Goal: Task Accomplishment & Management: Use online tool/utility

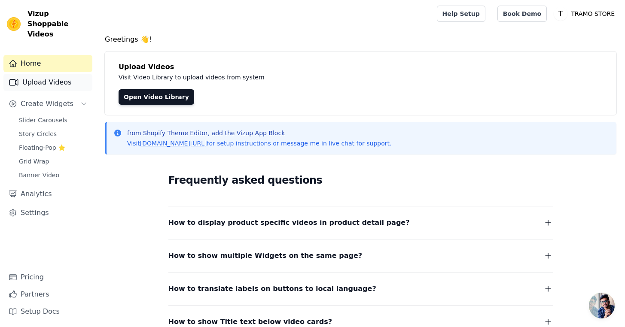
click at [61, 77] on link "Upload Videos" at bounding box center [47, 82] width 89 height 17
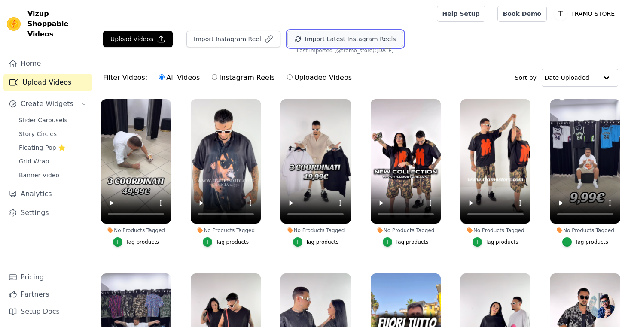
click at [316, 40] on button "Import Latest Instagram Reels" at bounding box center [345, 39] width 116 height 16
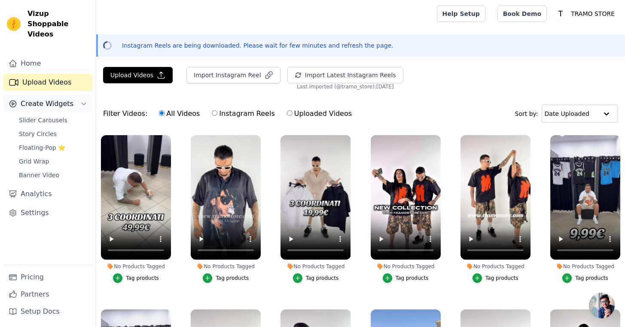
click at [50, 99] on span "Create Widgets" at bounding box center [47, 104] width 53 height 10
click at [49, 116] on span "Slider Carousels" at bounding box center [43, 120] width 49 height 9
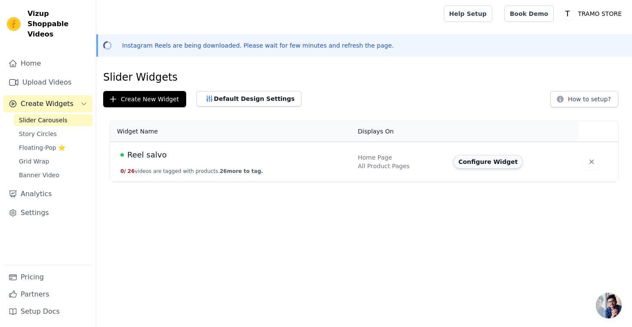
click at [496, 164] on button "Configure Widget" at bounding box center [488, 162] width 70 height 14
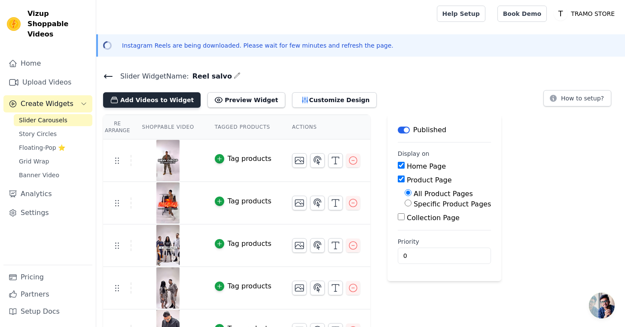
click at [162, 101] on button "Add Videos to Widget" at bounding box center [152, 99] width 98 height 15
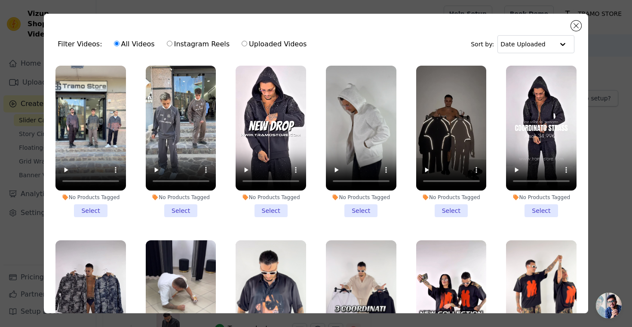
click at [524, 208] on li "No Products Tagged Select" at bounding box center [541, 142] width 70 height 152
click at [0, 0] on input "No Products Tagged Select" at bounding box center [0, 0] width 0 height 0
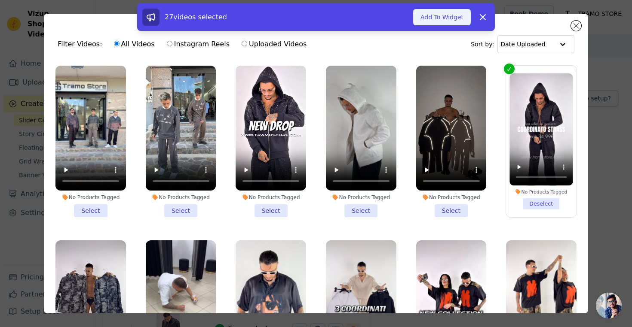
click at [424, 15] on button "Add To Widget" at bounding box center [442, 17] width 58 height 16
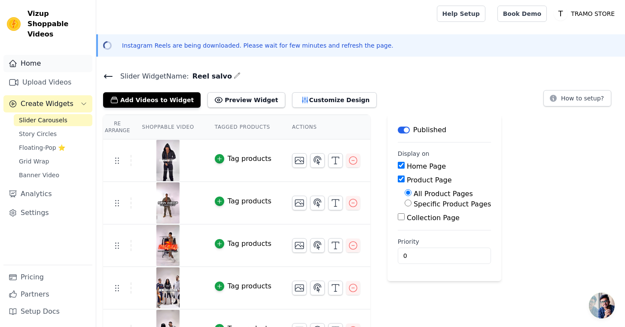
click at [49, 55] on link "Home" at bounding box center [47, 63] width 89 height 17
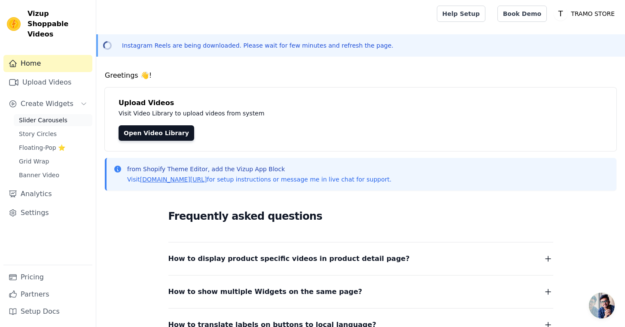
click at [50, 116] on span "Slider Carousels" at bounding box center [43, 120] width 49 height 9
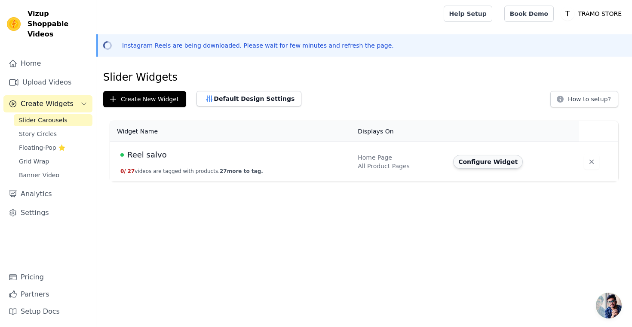
click at [496, 162] on button "Configure Widget" at bounding box center [488, 162] width 70 height 14
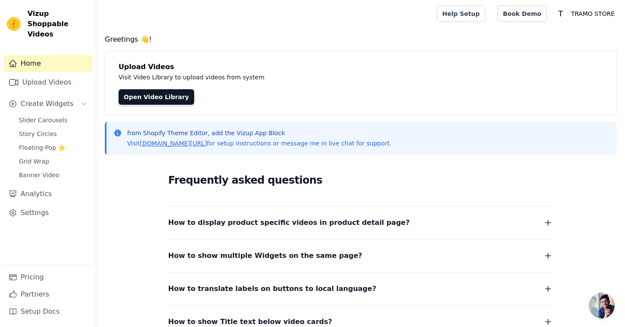
click at [42, 116] on div "Slider Carousels Story Circles Floating-Pop ⭐ Grid Wrap Banner Video" at bounding box center [53, 147] width 79 height 67
click at [42, 116] on span "Slider Carousels" at bounding box center [43, 120] width 49 height 9
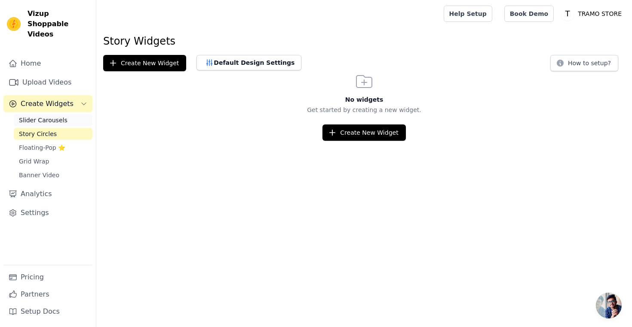
click at [45, 116] on span "Slider Carousels" at bounding box center [43, 120] width 49 height 9
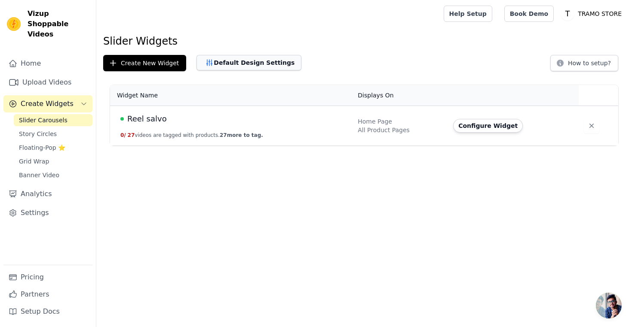
click at [242, 67] on button "Default Design Settings" at bounding box center [248, 62] width 105 height 15
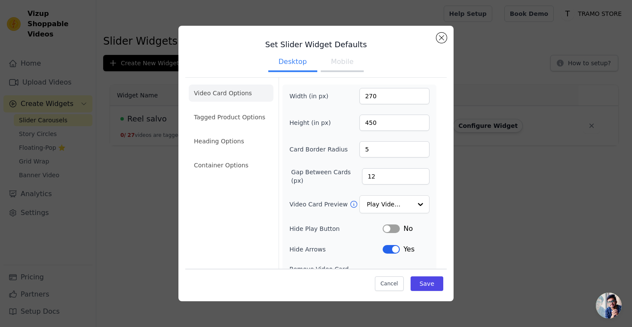
click at [341, 61] on button "Mobile" at bounding box center [341, 62] width 43 height 19
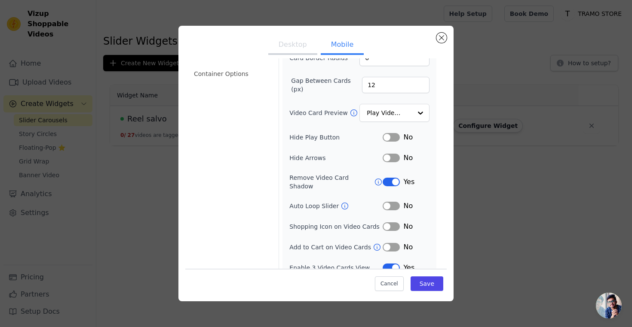
scroll to position [96, 0]
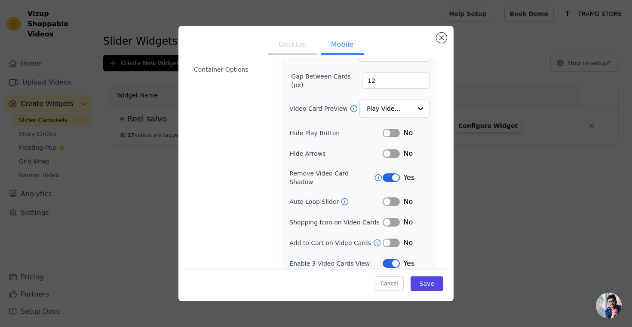
click at [383, 218] on button "Label" at bounding box center [390, 222] width 17 height 9
click at [292, 43] on button "Desktop" at bounding box center [292, 45] width 49 height 19
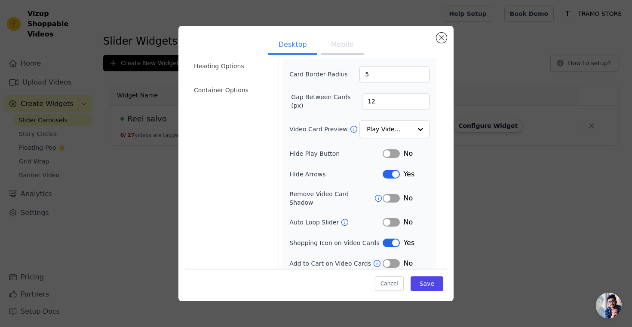
scroll to position [75, 0]
click at [336, 47] on button "Mobile" at bounding box center [341, 45] width 43 height 19
click at [296, 49] on button "Desktop" at bounding box center [292, 45] width 49 height 19
click at [337, 49] on button "Mobile" at bounding box center [341, 45] width 43 height 19
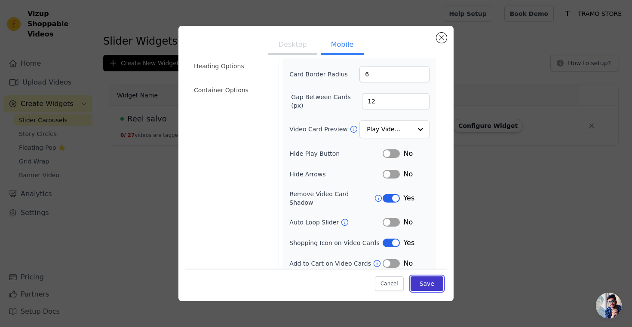
click at [425, 282] on button "Save" at bounding box center [426, 284] width 33 height 15
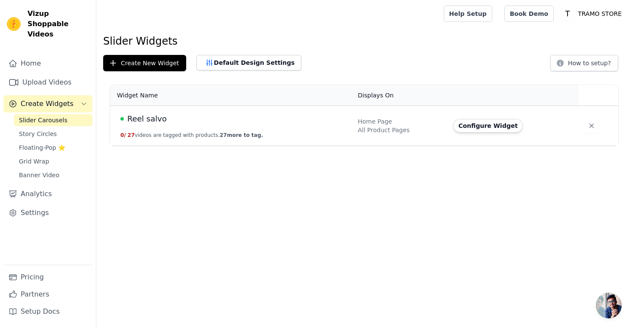
click at [58, 116] on span "Slider Carousels" at bounding box center [43, 120] width 49 height 9
click at [82, 101] on icon "Sidebar" at bounding box center [83, 104] width 7 height 7
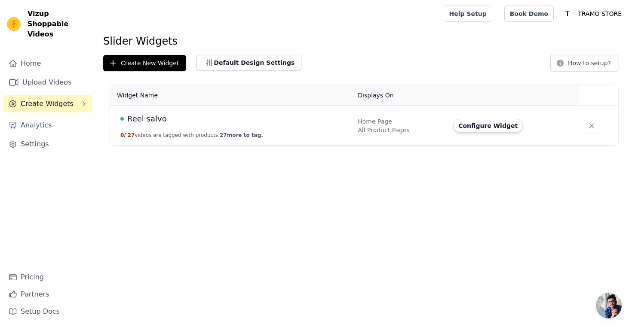
click at [82, 101] on icon "Sidebar" at bounding box center [83, 104] width 7 height 7
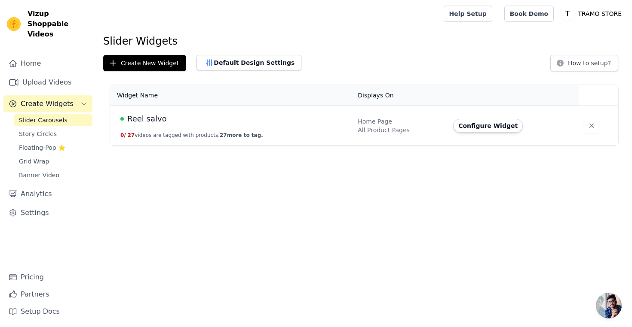
click at [82, 101] on icon "Sidebar" at bounding box center [83, 104] width 7 height 7
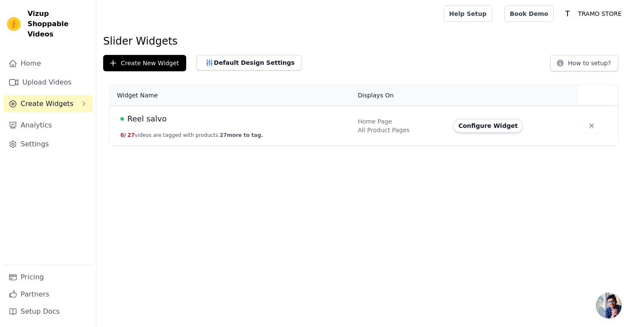
click at [54, 99] on span "Create Widgets" at bounding box center [47, 104] width 53 height 10
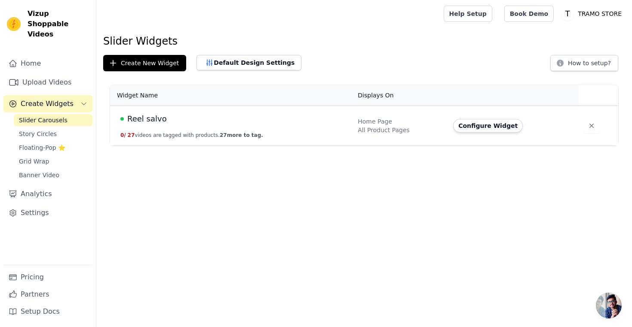
click at [54, 99] on span "Create Widgets" at bounding box center [47, 104] width 53 height 10
